Goal: Transaction & Acquisition: Purchase product/service

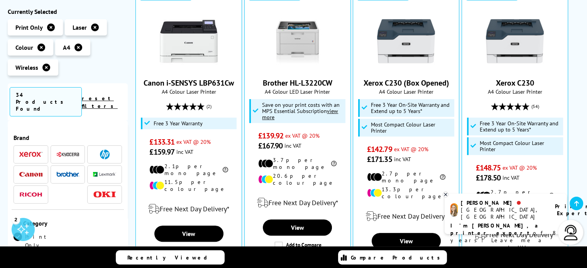
scroll to position [180, 0]
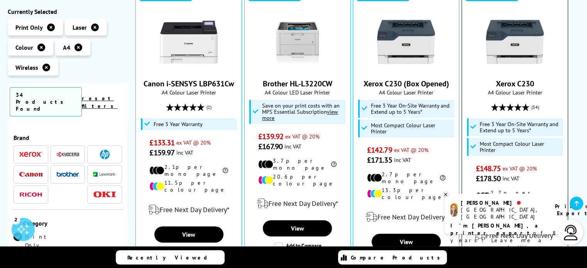
click at [512, 58] on img at bounding box center [515, 42] width 58 height 58
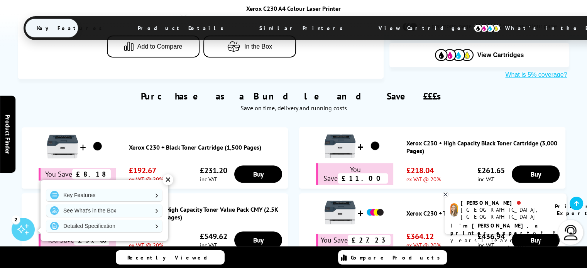
scroll to position [438, 0]
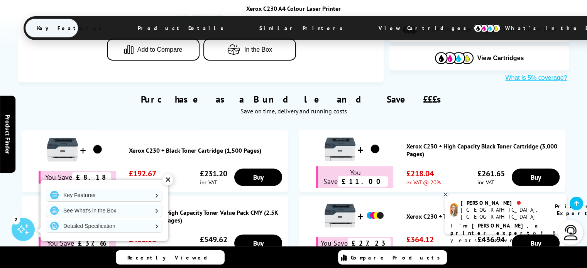
click at [428, 142] on link "Xerox C230 + High Capacity Black Toner Cartridge (3,000 Pages)" at bounding box center [483, 149] width 155 height 15
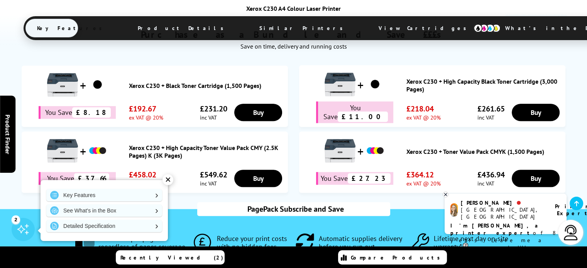
scroll to position [503, 0]
